Goal: Download file/media

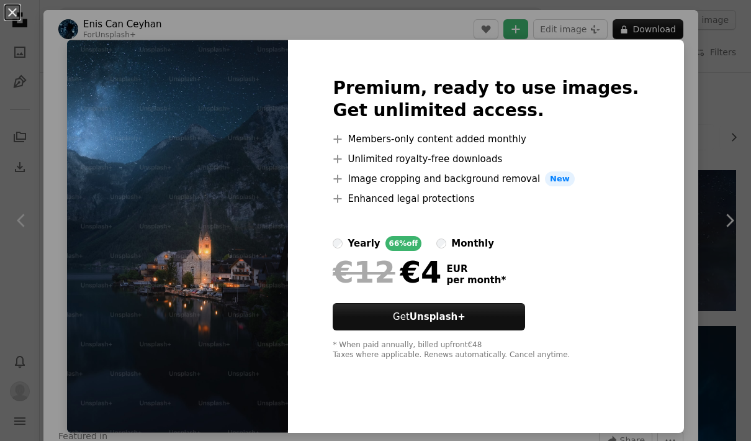
scroll to position [1487, 0]
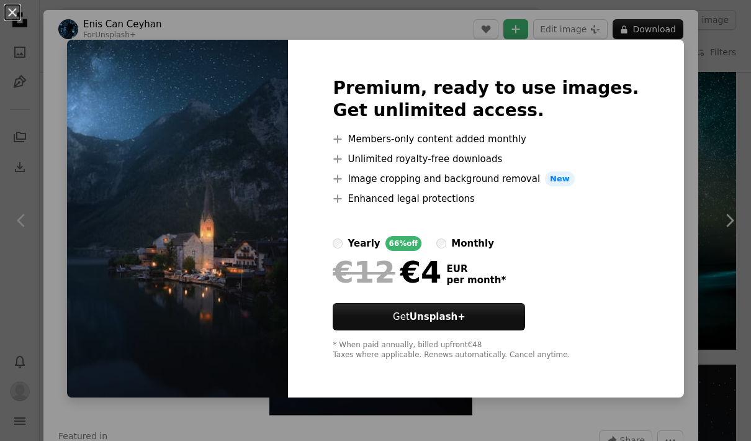
click at [699, 127] on div "An X shape Premium, ready to use images. Get unlimited access. A plus sign Memb…" at bounding box center [375, 220] width 751 height 441
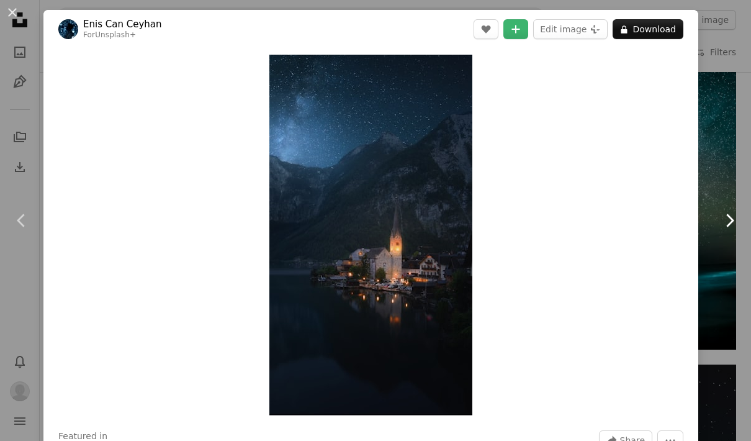
click at [733, 162] on link "Chevron right" at bounding box center [729, 220] width 43 height 119
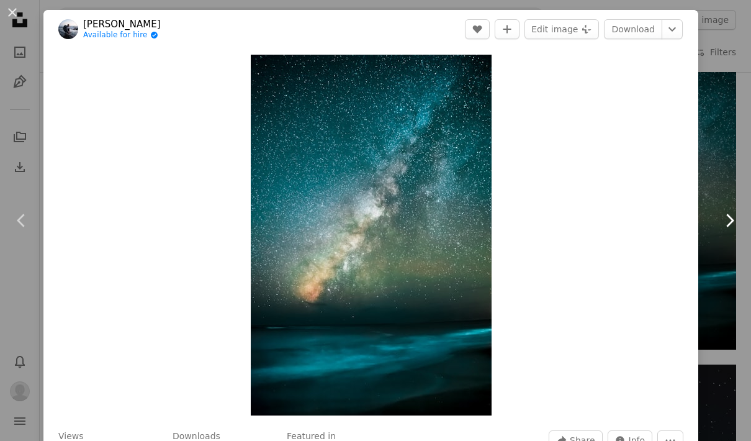
click at [725, 176] on link "Chevron right" at bounding box center [729, 220] width 43 height 119
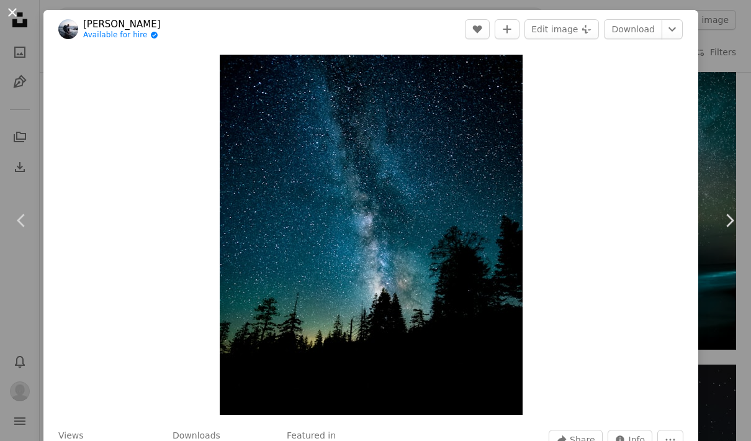
click at [20, 11] on button "An X shape" at bounding box center [12, 12] width 15 height 15
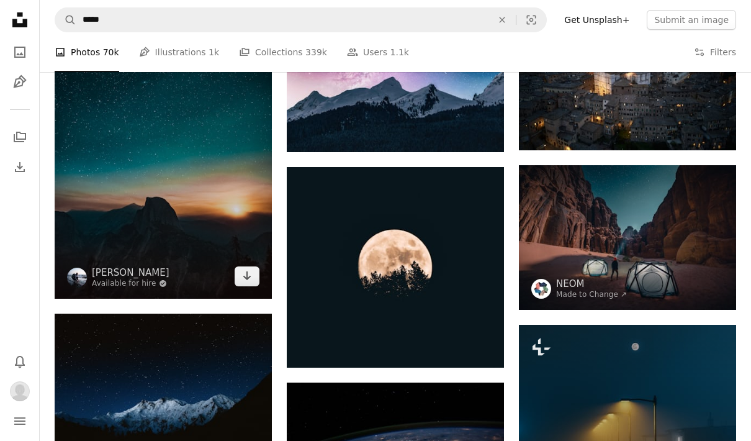
scroll to position [3333, 0]
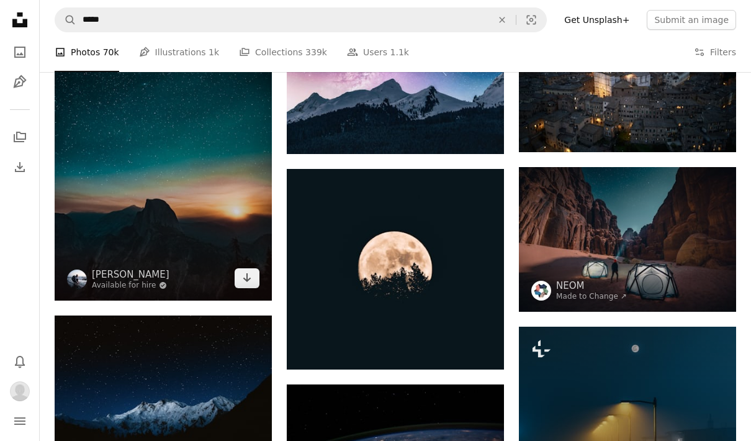
click at [185, 204] on img at bounding box center [163, 137] width 217 height 325
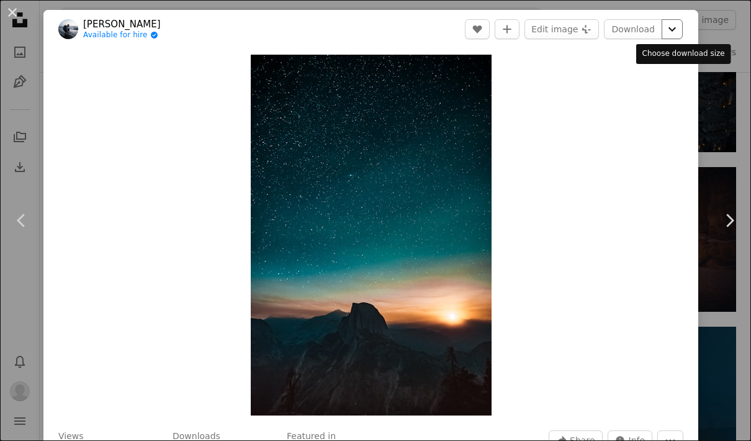
click at [683, 32] on icon "Chevron down" at bounding box center [673, 29] width 20 height 15
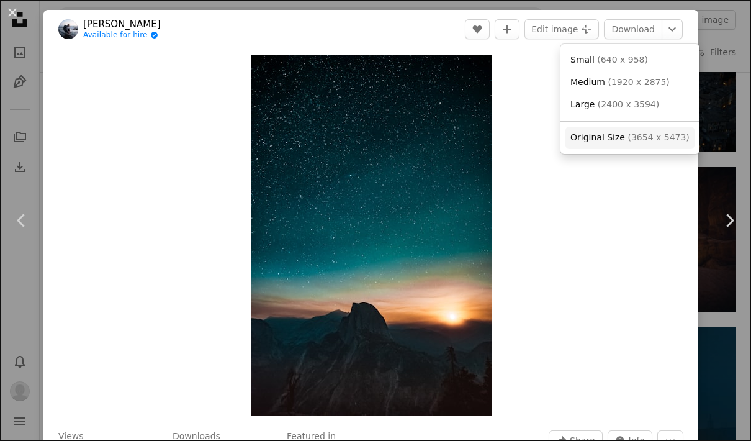
click at [628, 134] on span "( 3654 x 5473 )" at bounding box center [658, 137] width 61 height 10
